Goal: Obtain resource: Download file/media

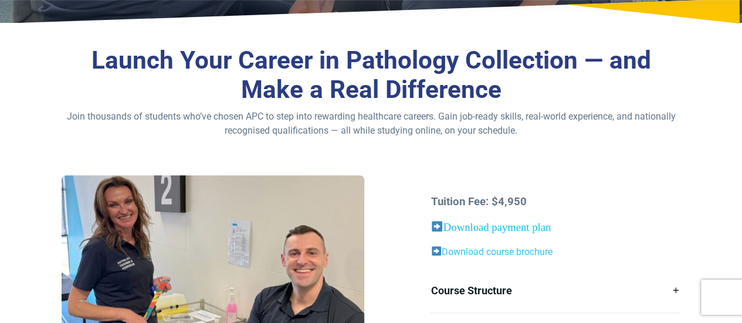
click at [499, 227] on link "Download payment plan" at bounding box center [496, 227] width 107 height 12
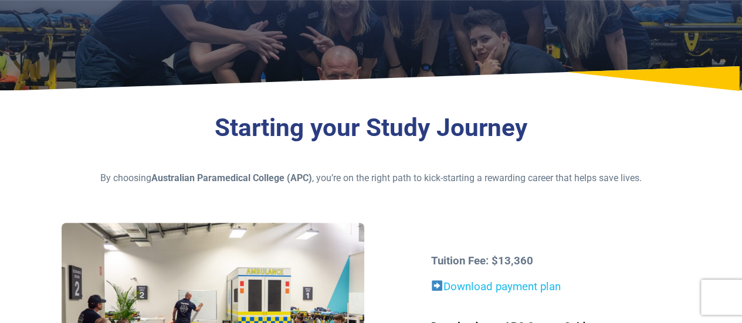
click at [520, 287] on link "Download payment plan" at bounding box center [501, 286] width 117 height 13
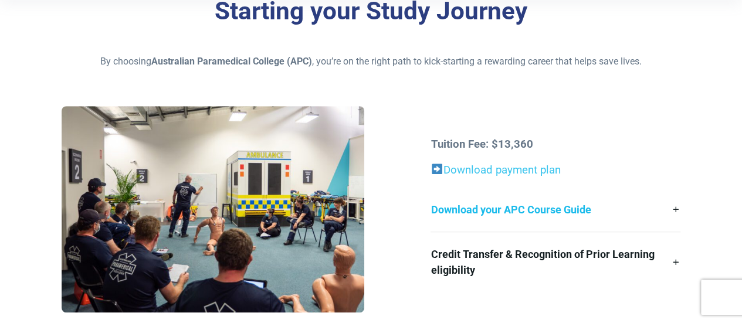
scroll to position [293, 0]
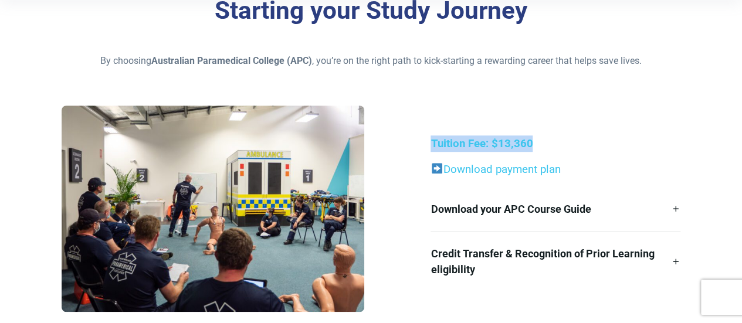
drag, startPoint x: 540, startPoint y: 143, endPoint x: 422, endPoint y: 145, distance: 118.4
click at [422, 145] on div "Tuition Fee: $13,360 Download payment plan Download your APC Course Guide Here’…" at bounding box center [371, 213] width 632 height 215
